Goal: Check status

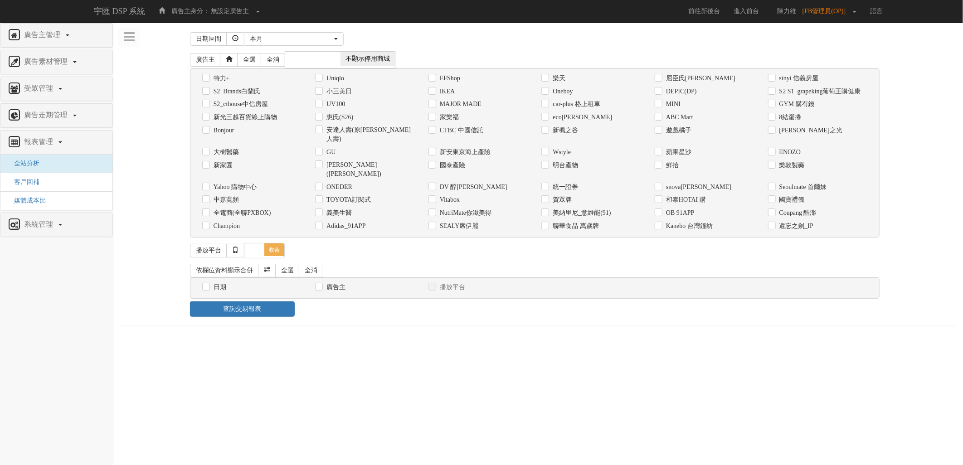
click at [342, 109] on label "UV100" at bounding box center [334, 104] width 21 height 9
click at [321, 107] on input "UV100" at bounding box center [318, 105] width 6 height 6
checkbox input "true"
click at [342, 116] on label "惠氏(S26)" at bounding box center [338, 117] width 29 height 9
click at [321, 116] on input "惠氏(S26)" at bounding box center [318, 117] width 6 height 6
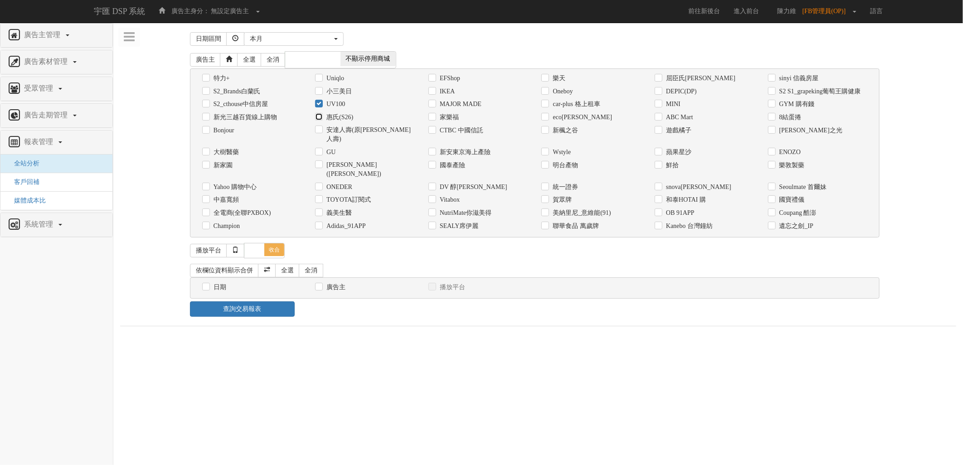
checkbox input "true"
click at [341, 107] on label "UV100" at bounding box center [334, 104] width 21 height 9
click at [321, 107] on input "UV100" at bounding box center [318, 105] width 6 height 6
checkbox input "false"
click at [222, 283] on label "日期" at bounding box center [218, 287] width 15 height 9
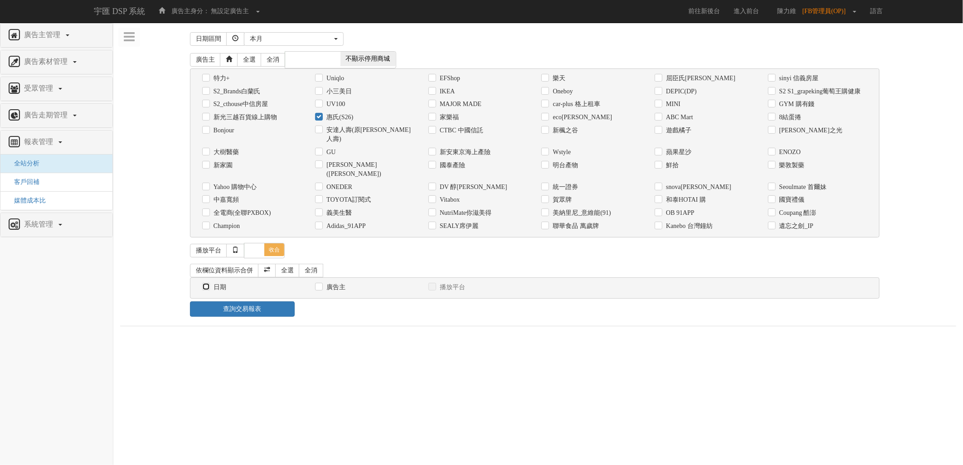
click at [208, 284] on input "日期" at bounding box center [205, 287] width 6 height 6
checkbox input "true"
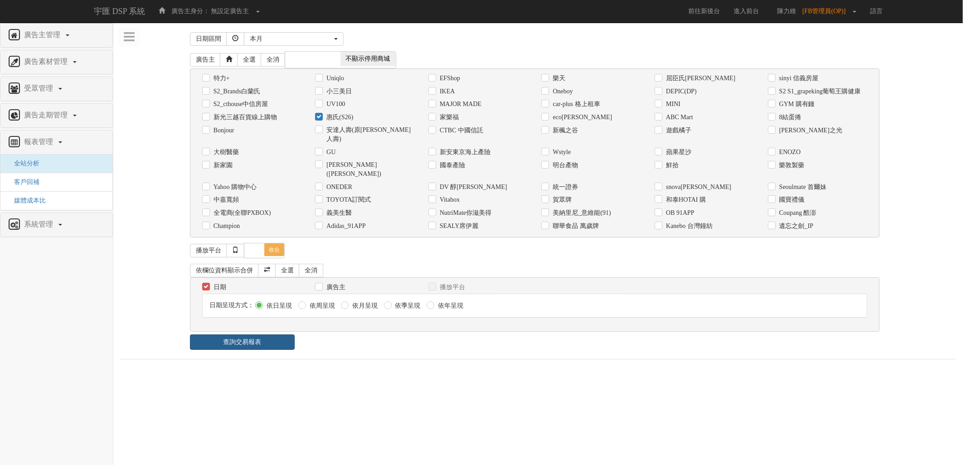
click at [260, 335] on link "查詢交易報表" at bounding box center [242, 342] width 105 height 15
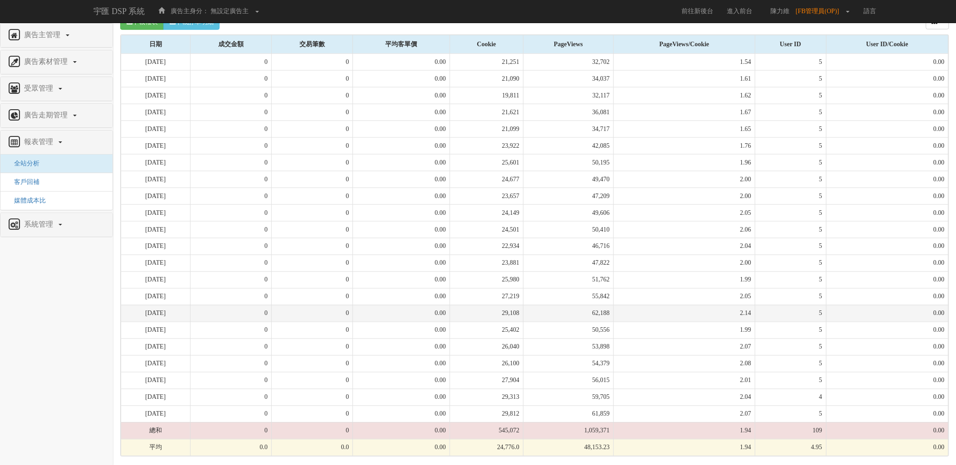
scroll to position [268, 0]
